Goal: Find specific page/section: Find specific page/section

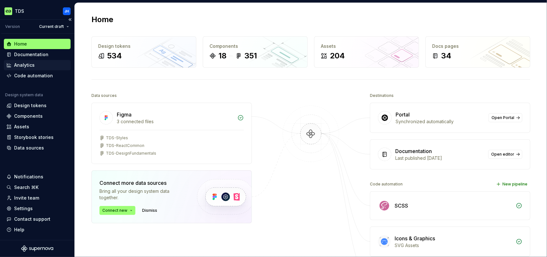
click at [18, 65] on div "Analytics" at bounding box center [24, 65] width 21 height 6
